Goal: Task Accomplishment & Management: Manage account settings

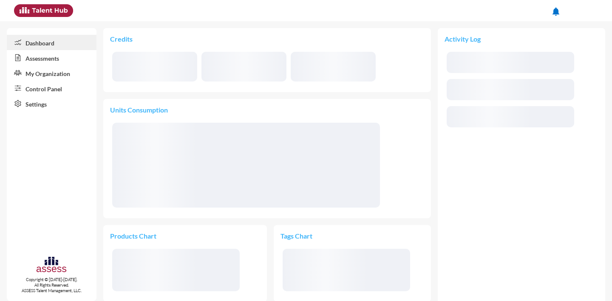
click at [595, 14] on span at bounding box center [584, 10] width 21 height 17
click at [571, 31] on button at bounding box center [575, 29] width 53 height 16
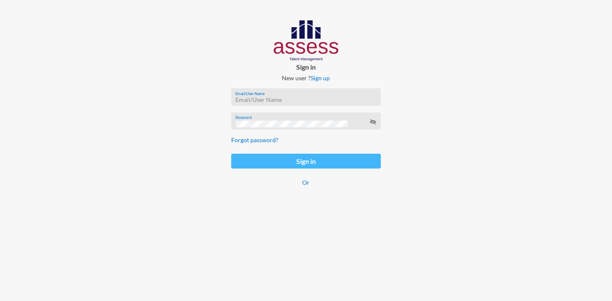
type input "[EMAIL_ADDRESS][DOMAIN_NAME]"
click at [297, 162] on button "Sign in" at bounding box center [306, 161] width 150 height 15
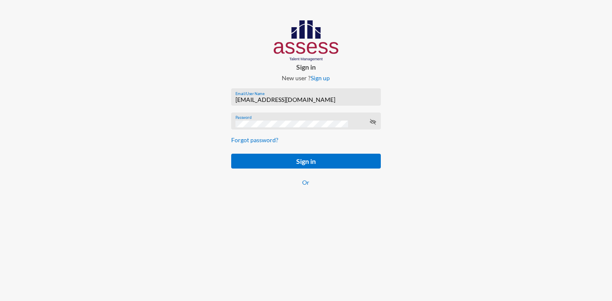
click at [595, 30] on div at bounding box center [510, 112] width 204 height 224
click at [373, 123] on icon at bounding box center [372, 122] width 7 height 7
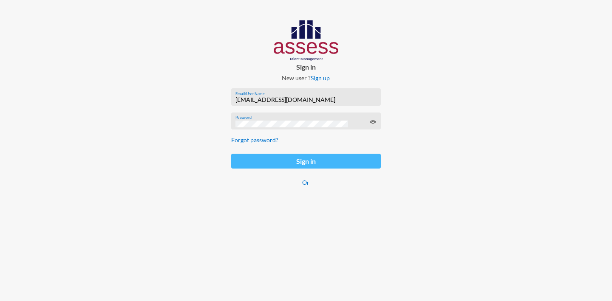
click at [299, 163] on button "Sign in" at bounding box center [306, 161] width 150 height 15
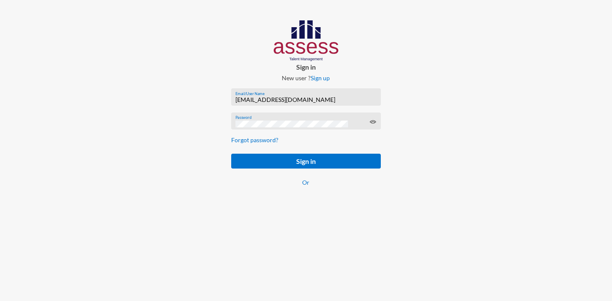
click at [371, 123] on icon at bounding box center [372, 122] width 7 height 7
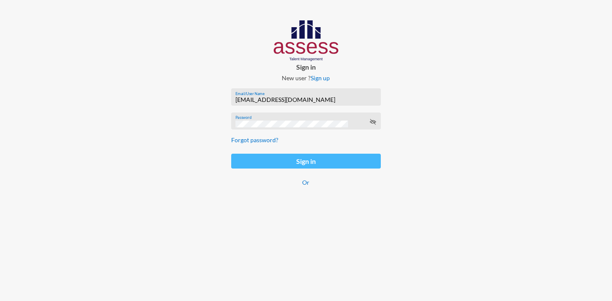
click at [326, 164] on button "Sign in" at bounding box center [306, 161] width 150 height 15
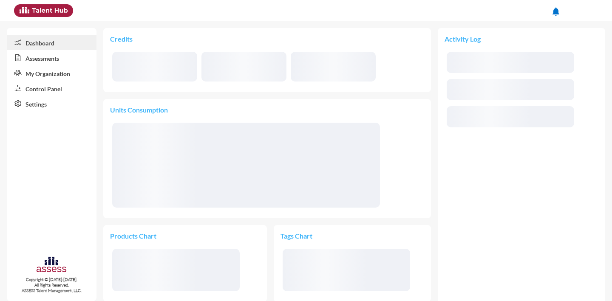
click at [589, 9] on div at bounding box center [584, 10] width 17 height 17
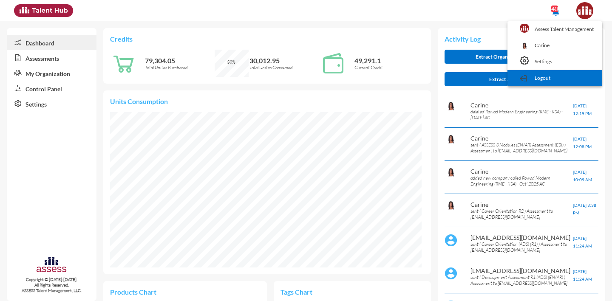
click at [567, 75] on link "Logout" at bounding box center [555, 78] width 86 height 16
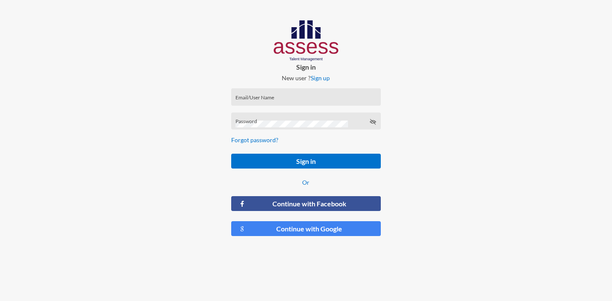
type input "[EMAIL_ADDRESS][DOMAIN_NAME]"
click at [372, 121] on icon at bounding box center [372, 122] width 7 height 7
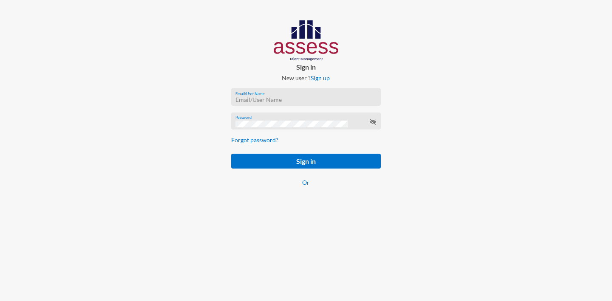
type input "carine.khajatourian@assesstm.com"
click at [371, 122] on icon at bounding box center [372, 122] width 7 height 7
click at [252, 128] on div "Password" at bounding box center [305, 123] width 141 height 13
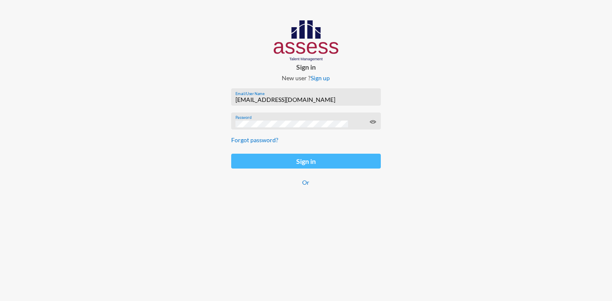
click at [304, 159] on button "Sign in" at bounding box center [306, 161] width 150 height 15
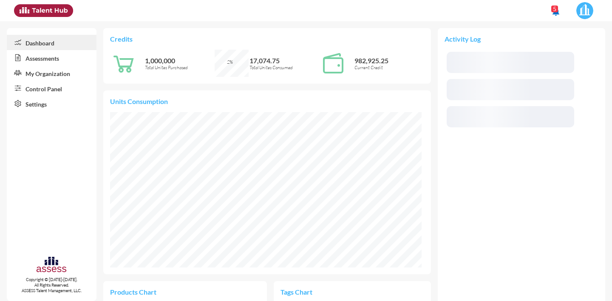
scroll to position [71, 149]
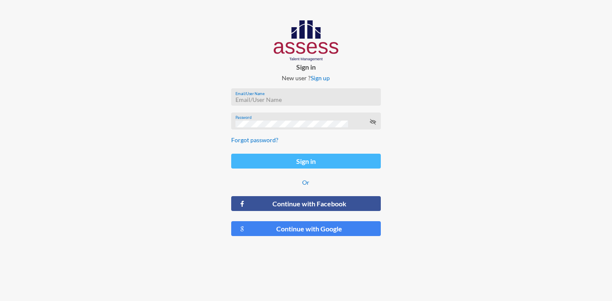
type input "[EMAIL_ADDRESS][DOMAIN_NAME]"
click at [290, 164] on button "Sign in" at bounding box center [306, 161] width 150 height 15
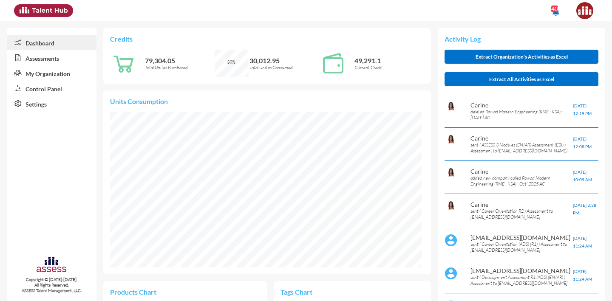
click at [587, 10] on img at bounding box center [584, 10] width 17 height 17
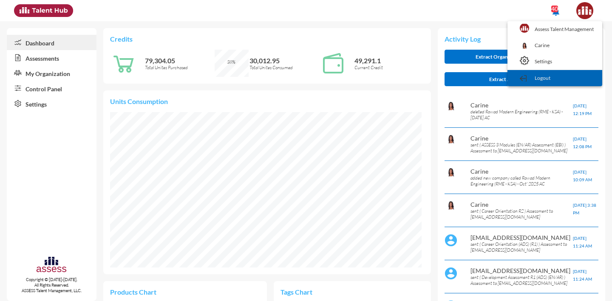
click at [557, 75] on link "Logout" at bounding box center [555, 78] width 86 height 16
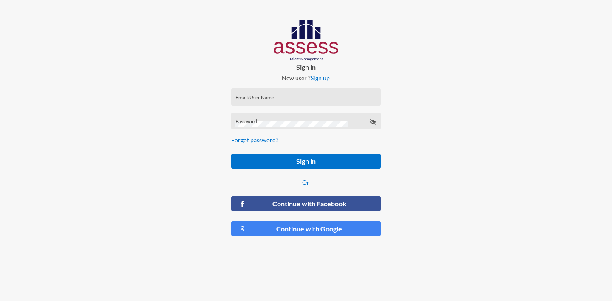
type input "[EMAIL_ADDRESS][DOMAIN_NAME]"
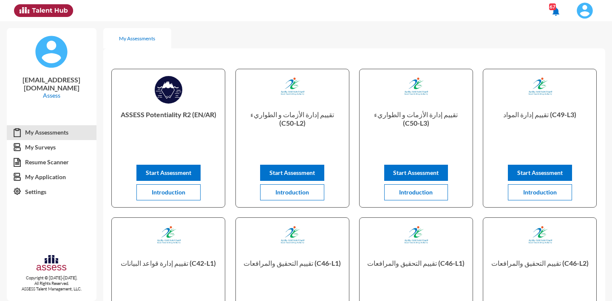
click at [585, 11] on img at bounding box center [584, 10] width 17 height 17
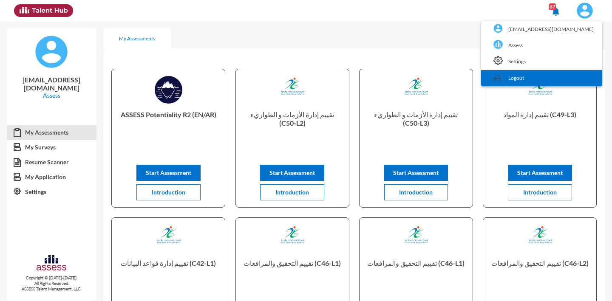
click at [556, 73] on link "Logout" at bounding box center [541, 78] width 113 height 16
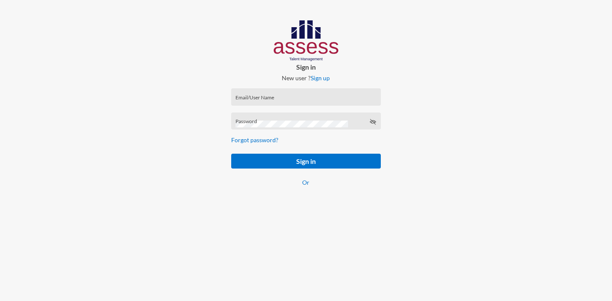
type input "[EMAIL_ADDRESS][DOMAIN_NAME]"
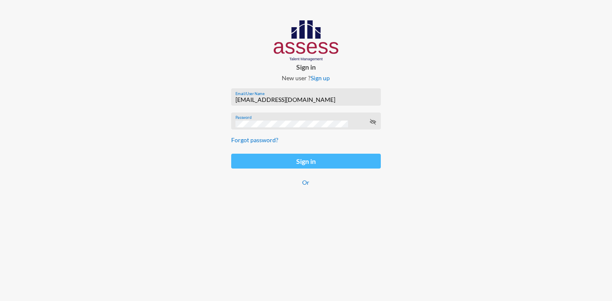
click at [283, 167] on button "Sign in" at bounding box center [306, 161] width 150 height 15
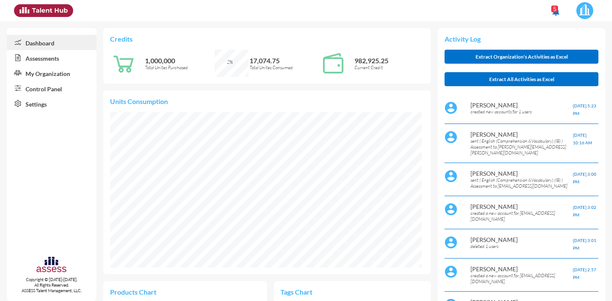
scroll to position [71, 142]
click at [594, 13] on span at bounding box center [584, 10] width 21 height 17
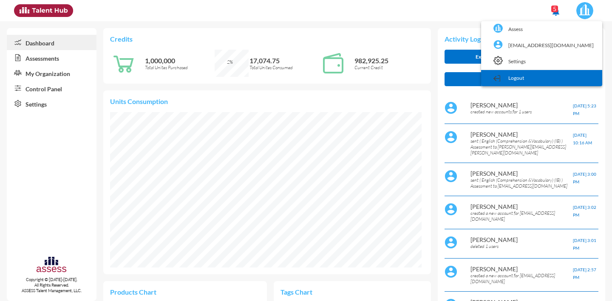
click at [574, 74] on link "Logout" at bounding box center [541, 78] width 113 height 16
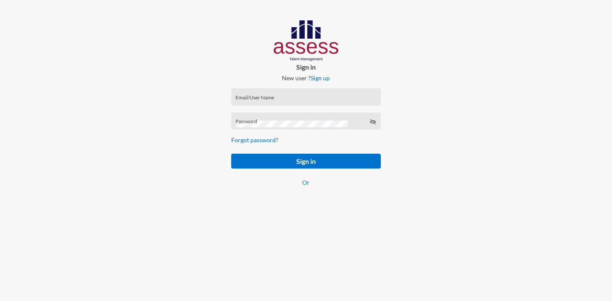
type input "[EMAIL_ADDRESS][DOMAIN_NAME]"
